Goal: Find contact information: Find contact information

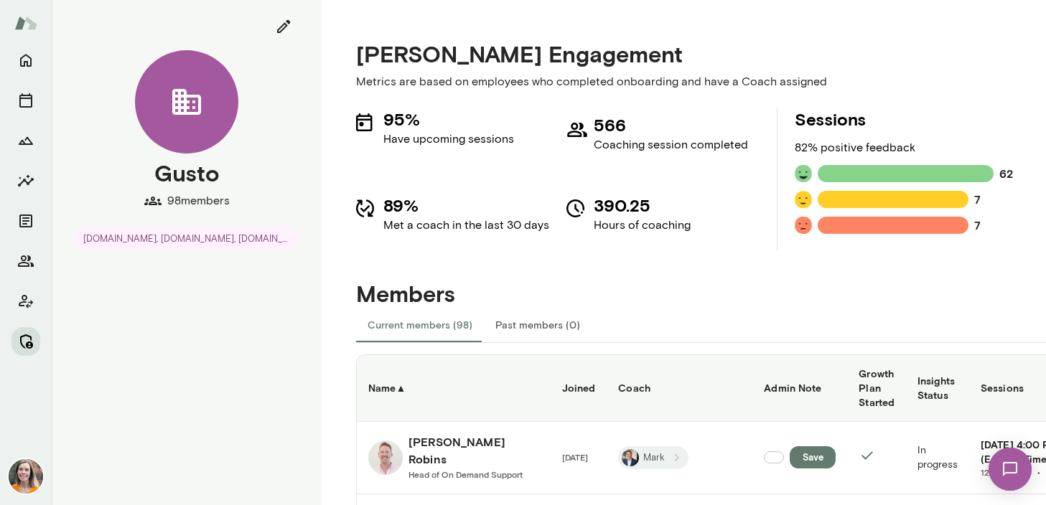
click at [27, 332] on button "Manage" at bounding box center [25, 341] width 29 height 29
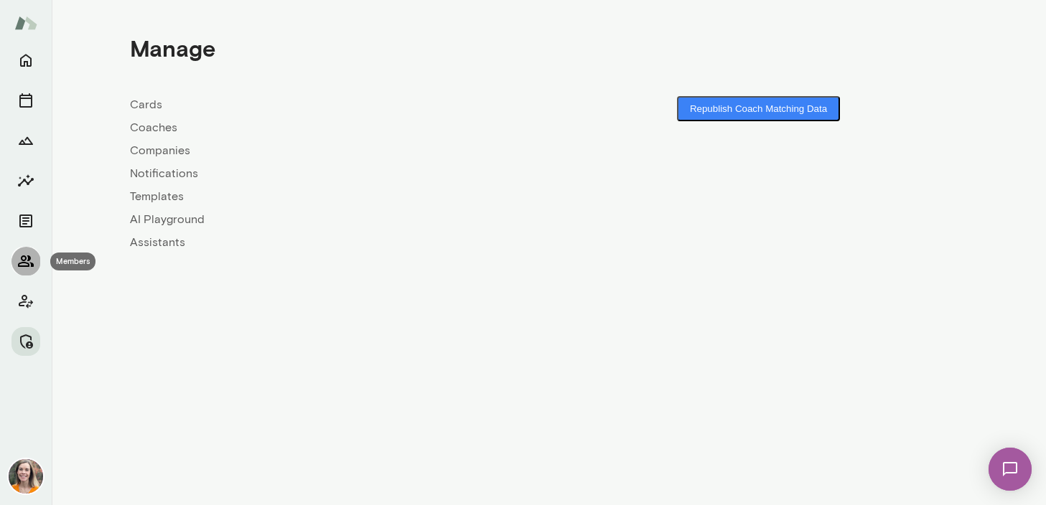
click at [24, 256] on icon "Members" at bounding box center [26, 261] width 16 height 11
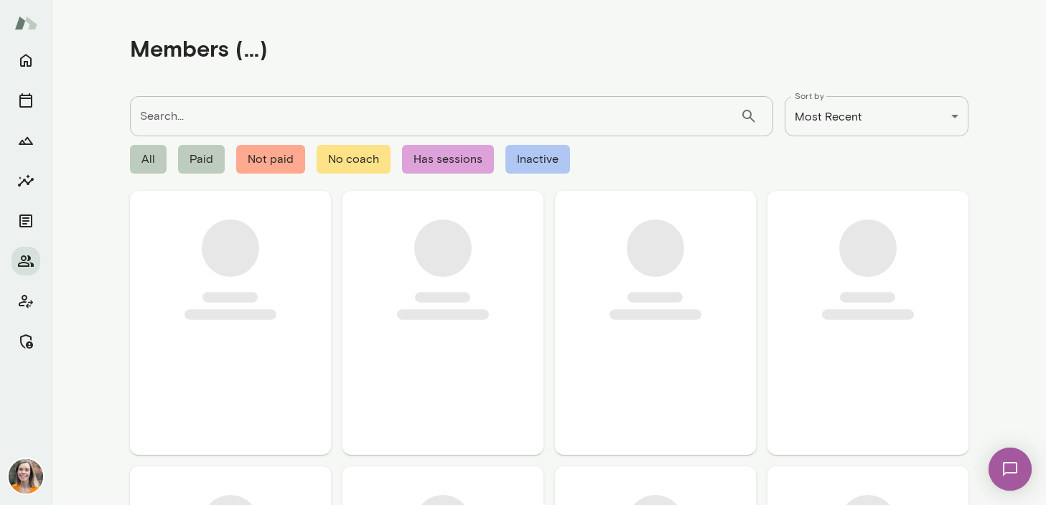
click at [194, 115] on input "Search..." at bounding box center [435, 116] width 610 height 40
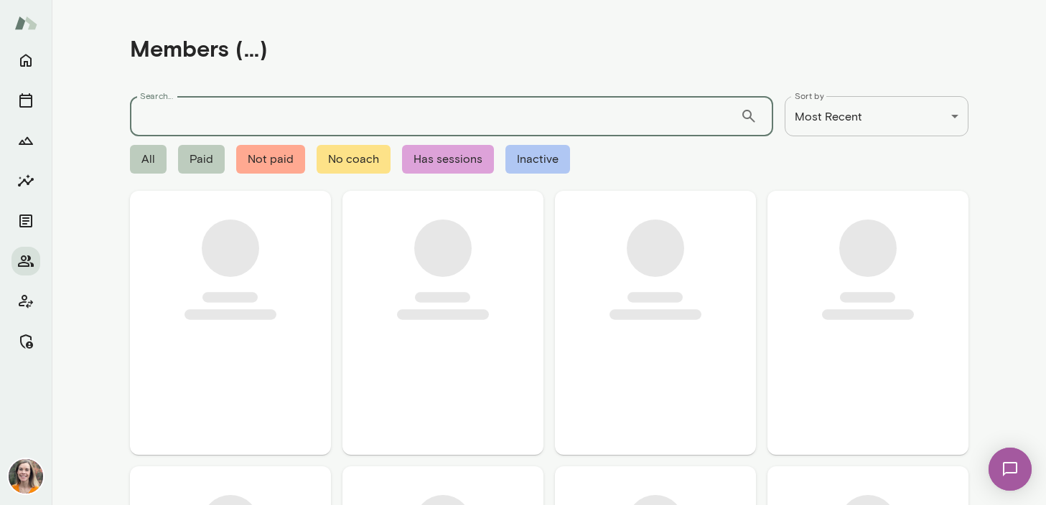
paste input "**********"
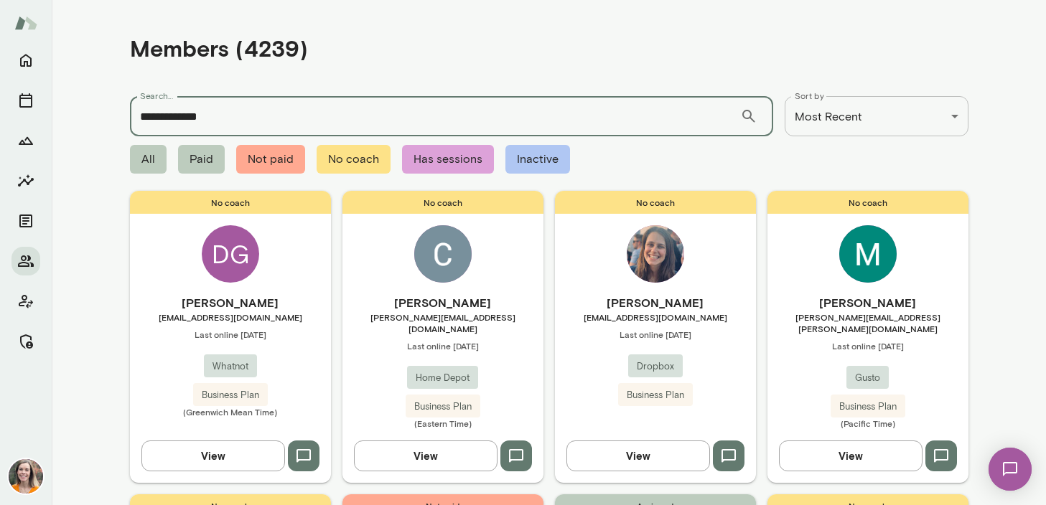
type input "**********"
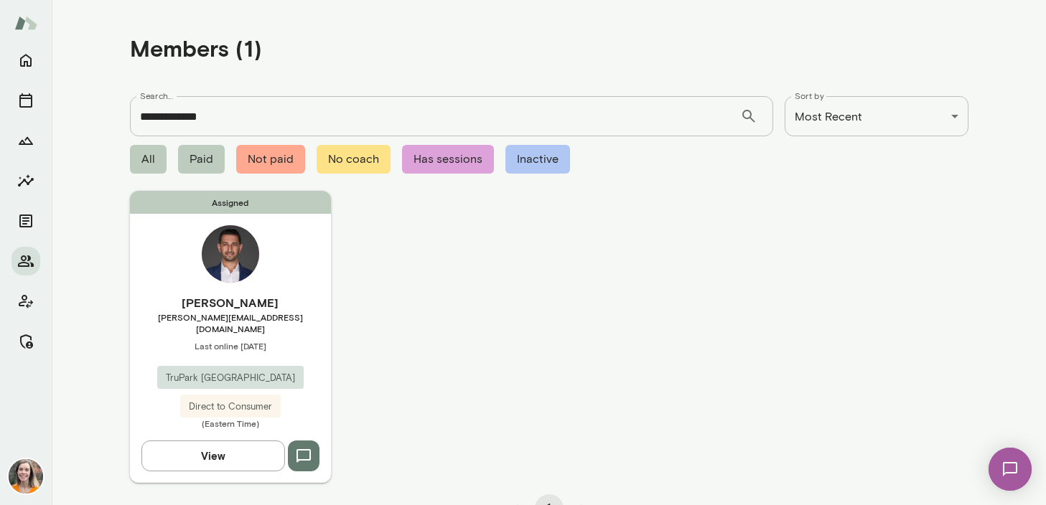
click at [294, 313] on span "[PERSON_NAME][EMAIL_ADDRESS][DOMAIN_NAME]" at bounding box center [230, 323] width 201 height 23
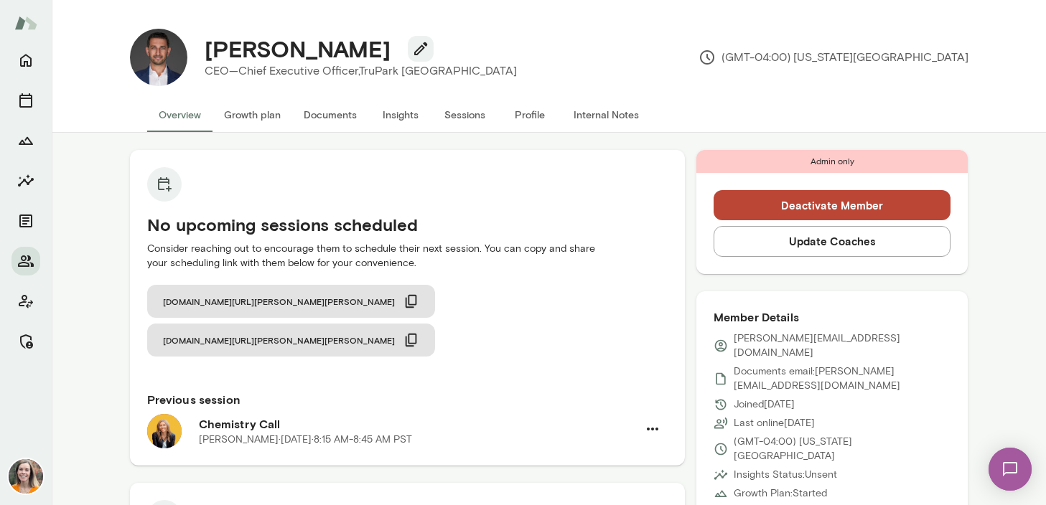
click at [465, 108] on button "Sessions" at bounding box center [465, 115] width 65 height 34
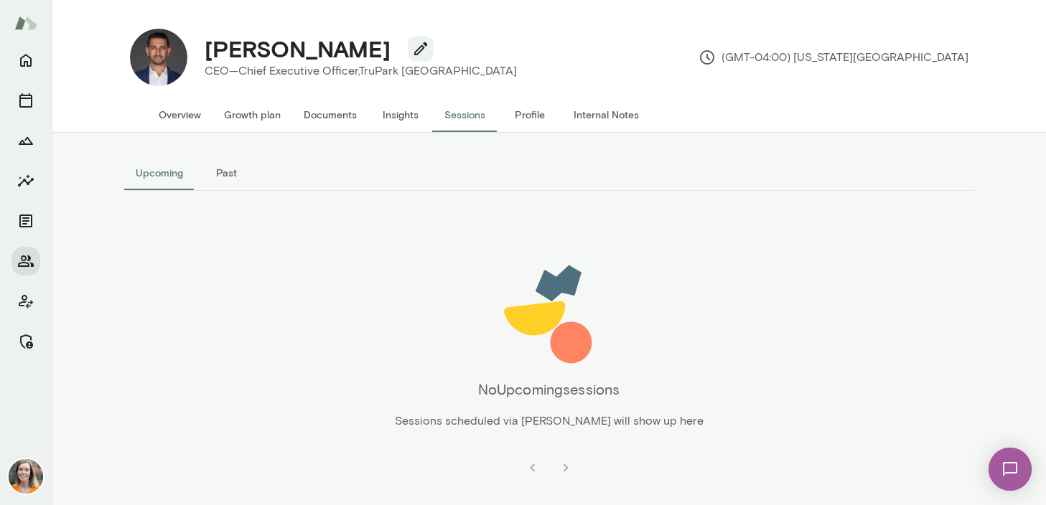
click at [218, 174] on button "Past" at bounding box center [227, 173] width 65 height 34
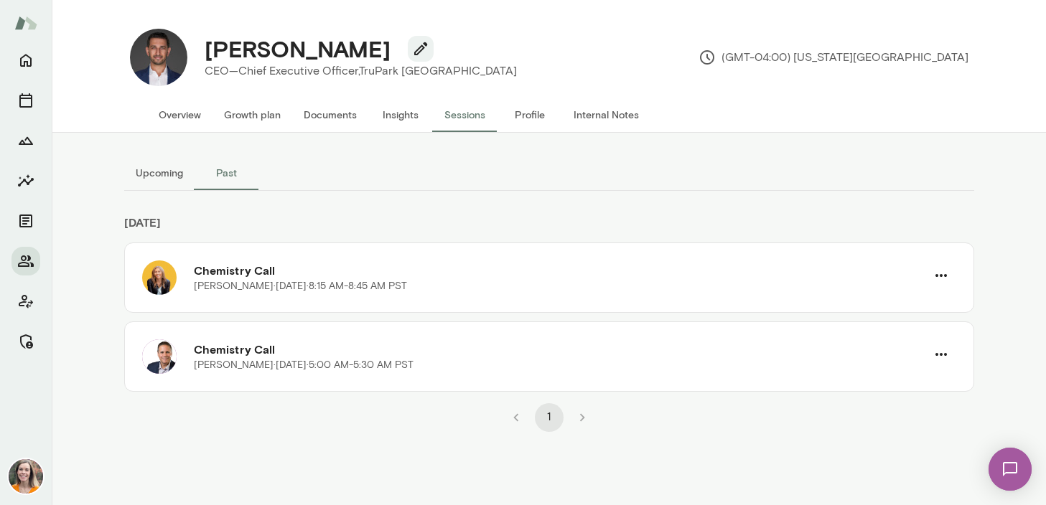
click at [175, 113] on button "Overview" at bounding box center [179, 115] width 65 height 34
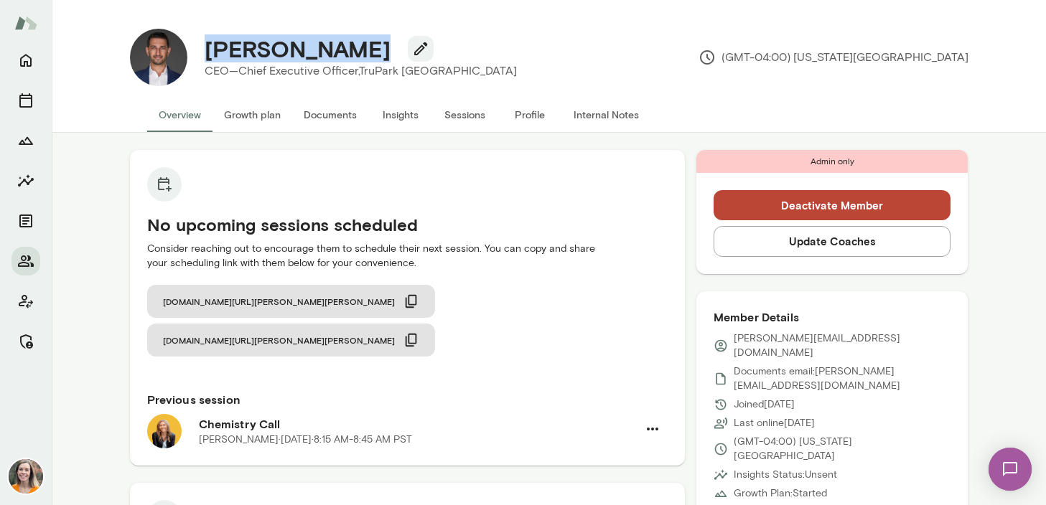
drag, startPoint x: 363, startPoint y: 50, endPoint x: 209, endPoint y: 51, distance: 154.4
click at [209, 51] on h4 "[PERSON_NAME]" at bounding box center [298, 48] width 186 height 27
copy h4 "[PERSON_NAME]"
